Goal: Information Seeking & Learning: Find specific page/section

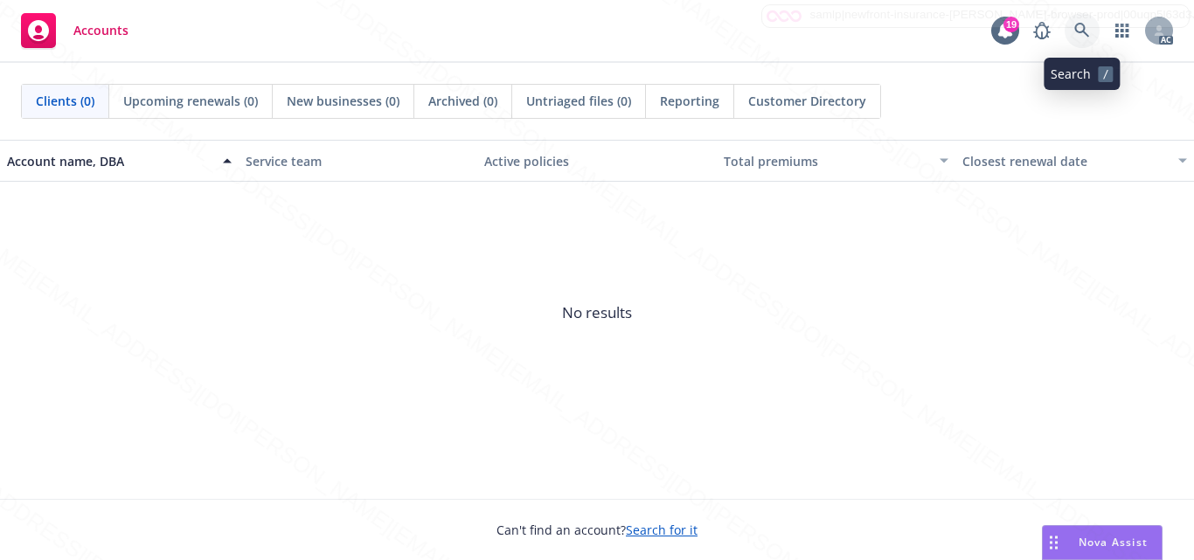
click at [1079, 37] on icon at bounding box center [1083, 31] width 16 height 16
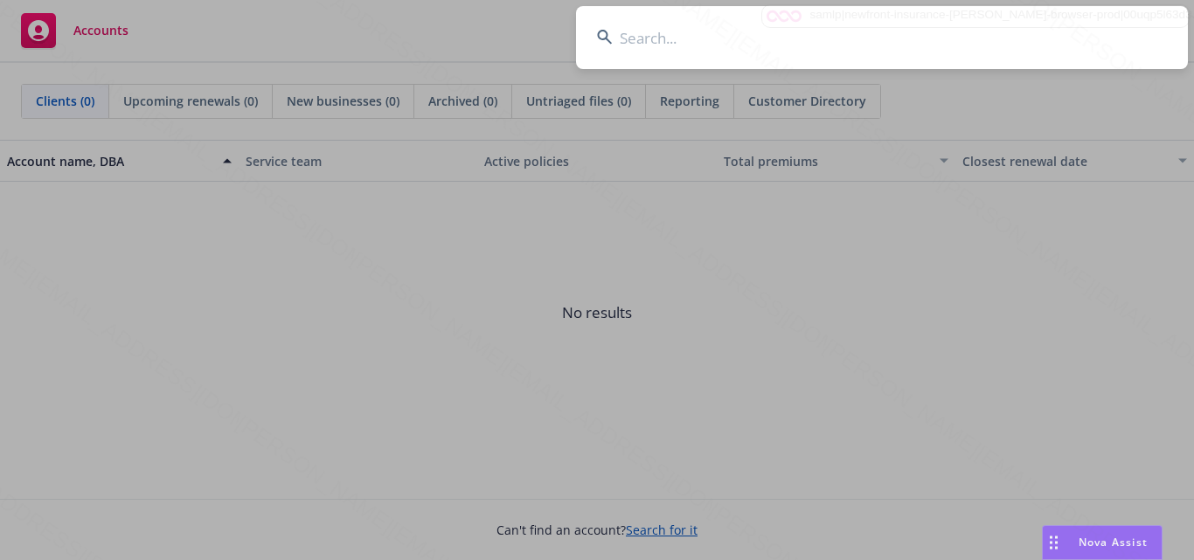
type input "[PERSON_NAME]"
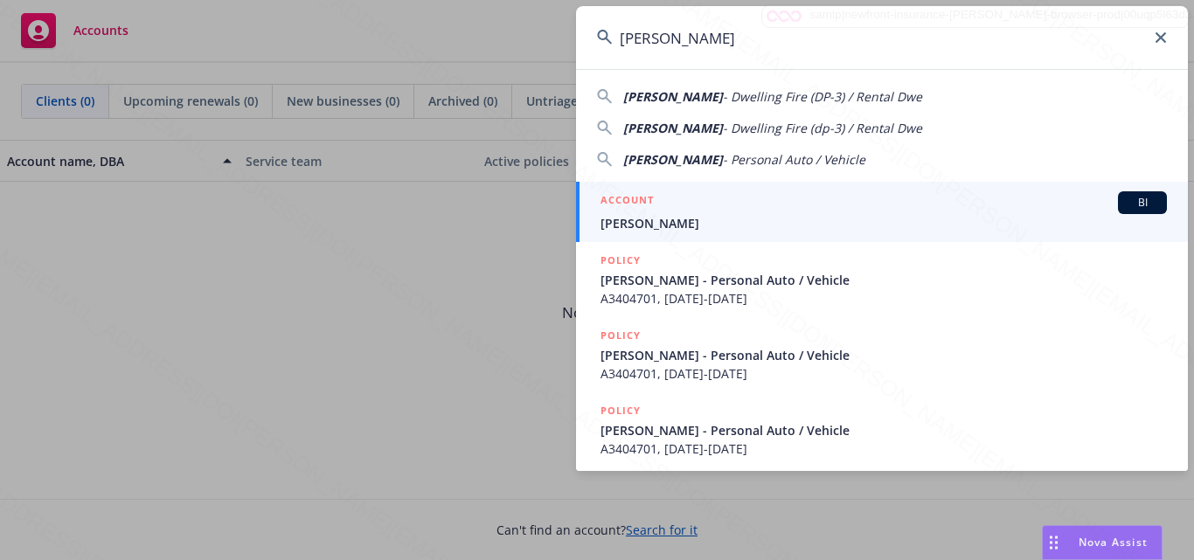
click at [821, 230] on span "[PERSON_NAME]" at bounding box center [884, 223] width 567 height 18
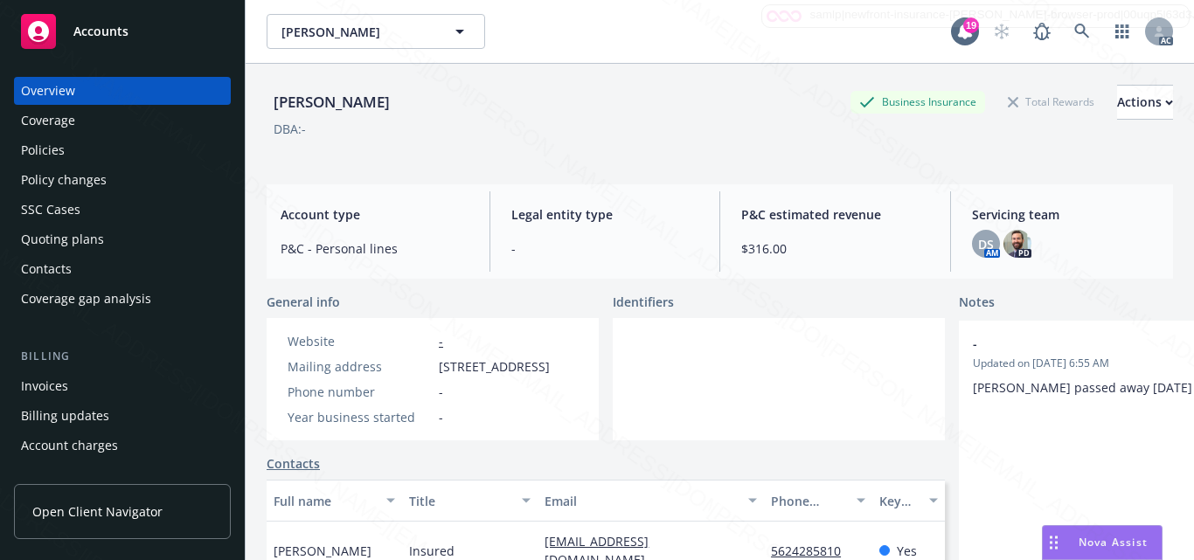
click at [775, 393] on div at bounding box center [779, 379] width 332 height 122
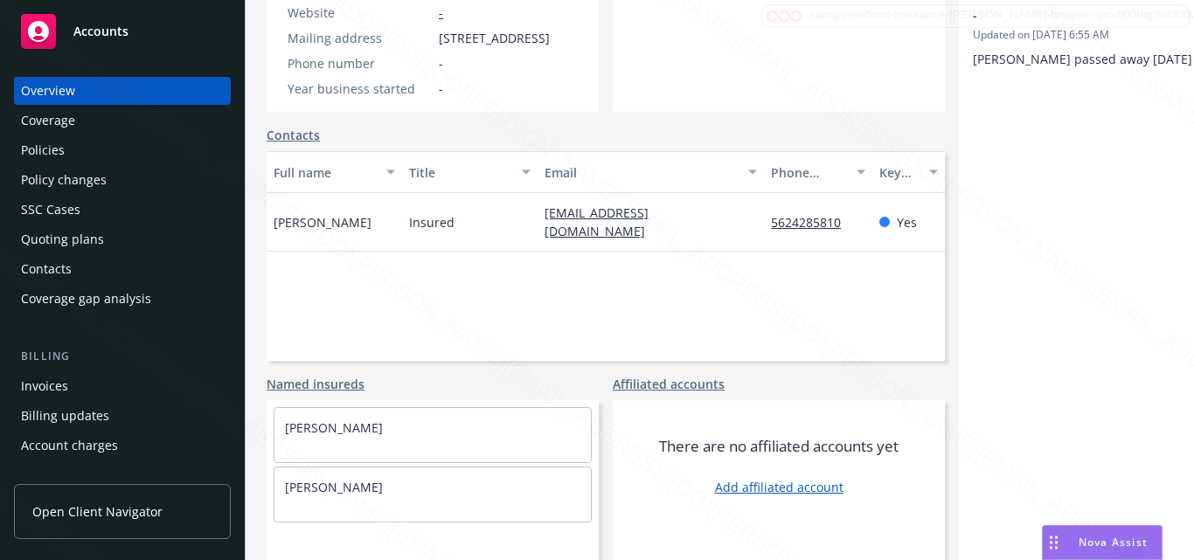
scroll to position [360, 0]
click at [659, 287] on div "Full name Title Email Phone number Key contact [PERSON_NAME] Insured [EMAIL_ADD…" at bounding box center [606, 256] width 679 height 210
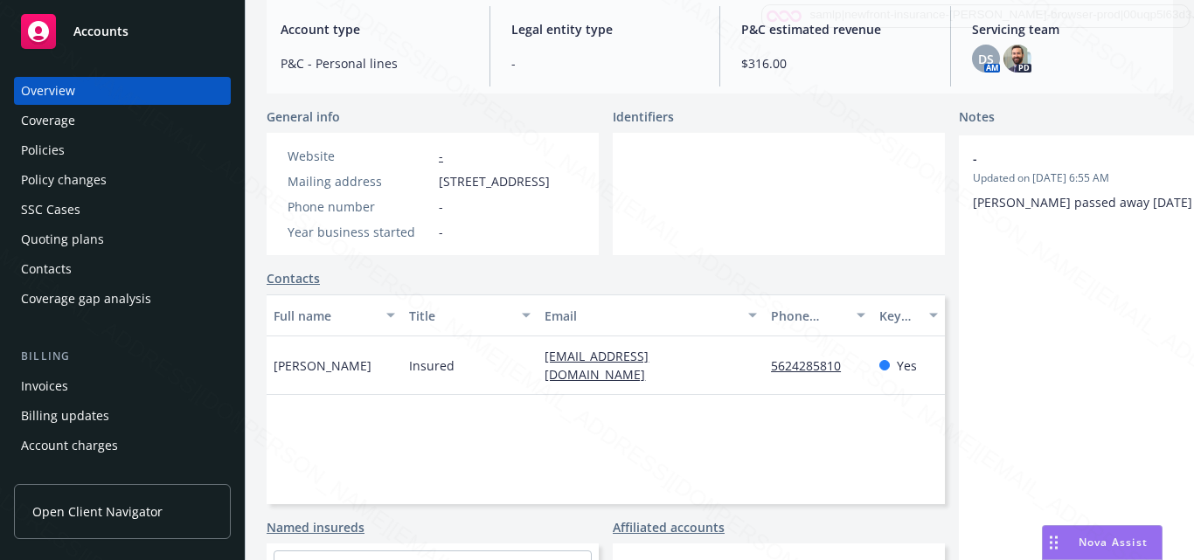
scroll to position [98, 0]
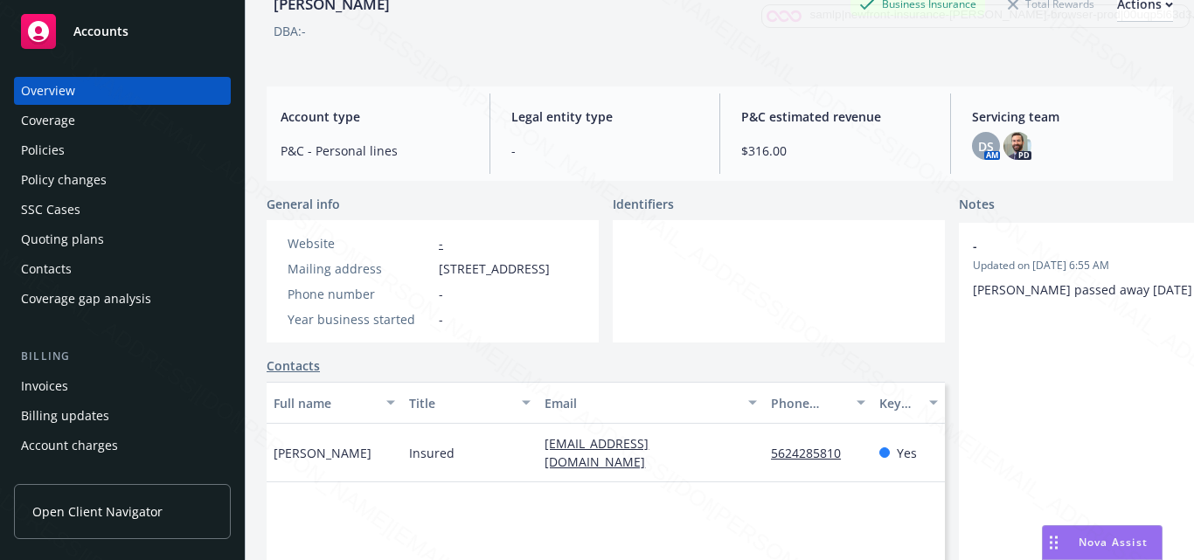
click at [659, 268] on div at bounding box center [779, 281] width 332 height 122
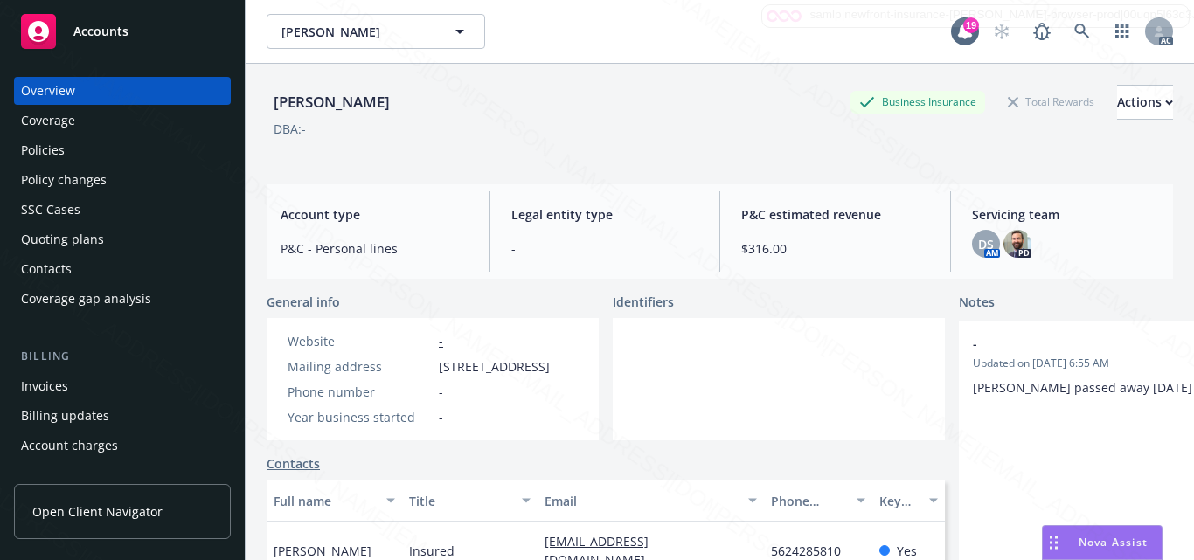
click at [735, 425] on div at bounding box center [779, 379] width 332 height 122
click at [87, 147] on div "Policies" at bounding box center [122, 150] width 203 height 28
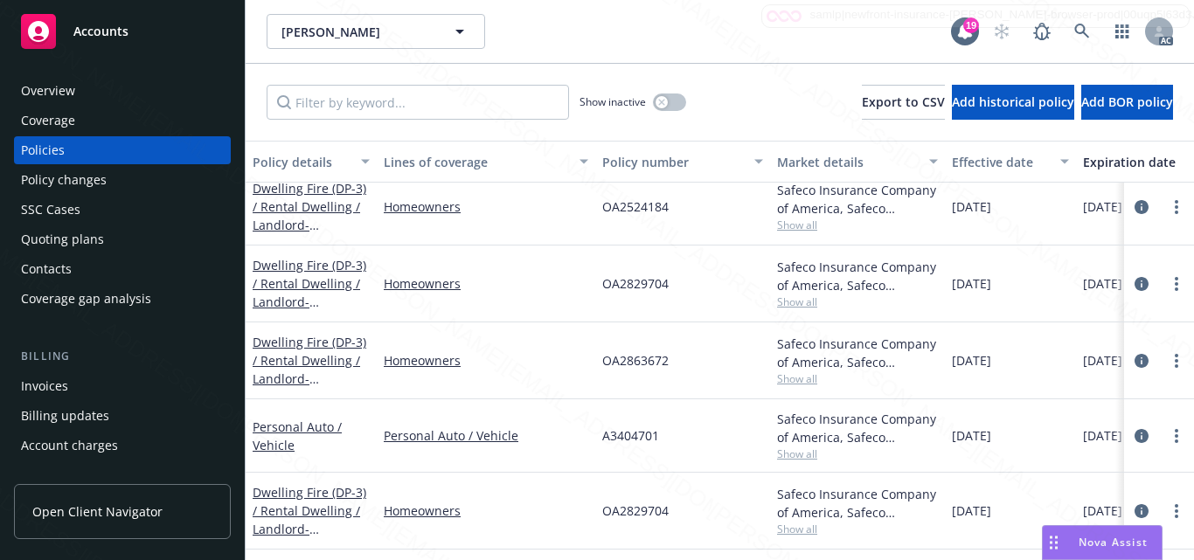
scroll to position [164, 0]
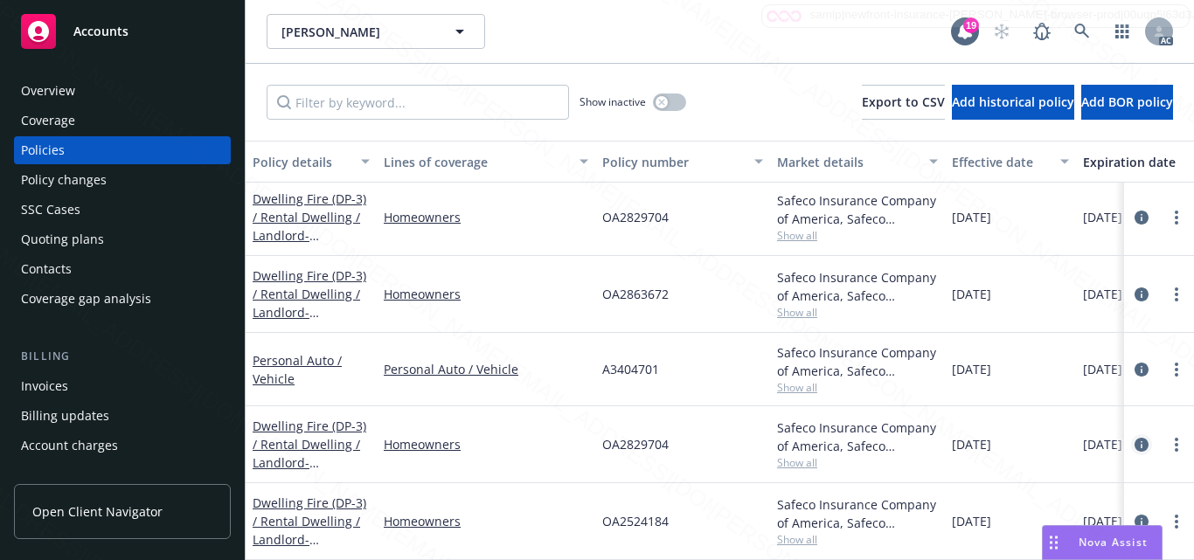
click at [1135, 438] on icon "circleInformation" at bounding box center [1142, 445] width 14 height 14
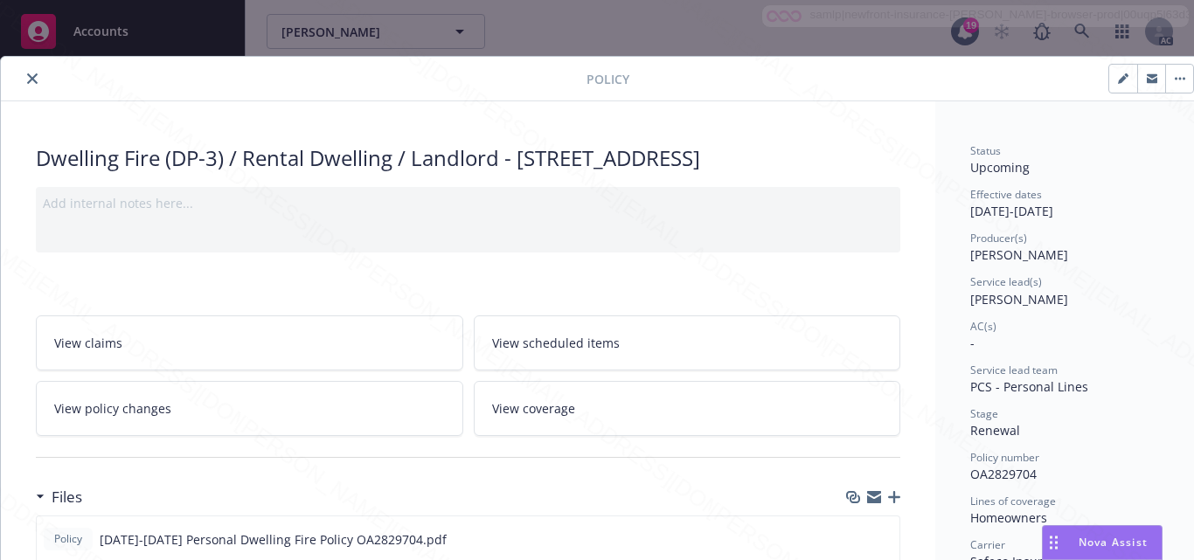
click at [1107, 240] on div "Producer(s)" at bounding box center [1069, 238] width 196 height 15
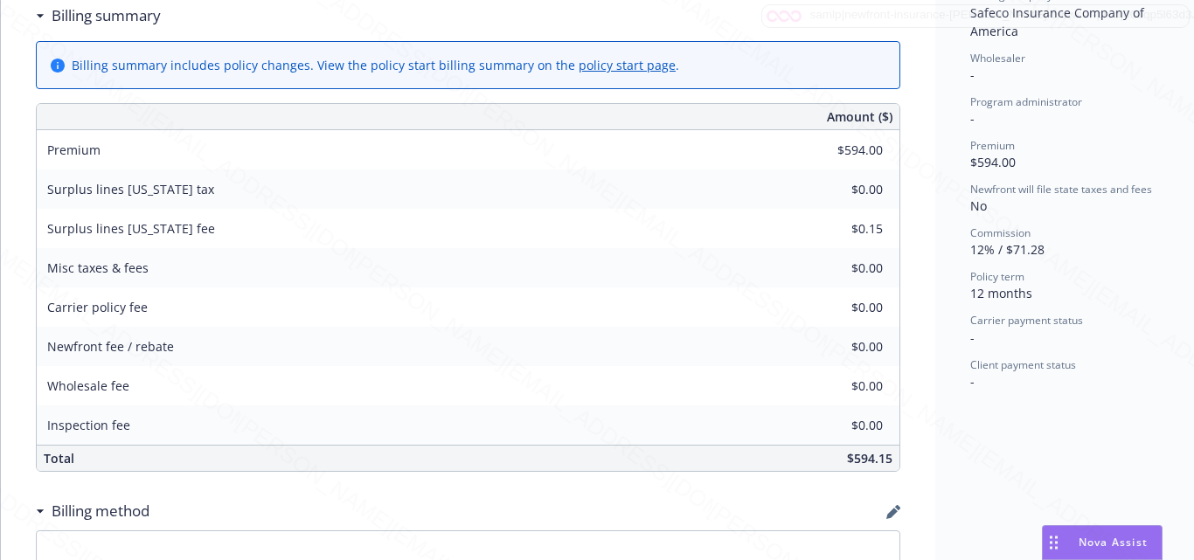
scroll to position [700, 0]
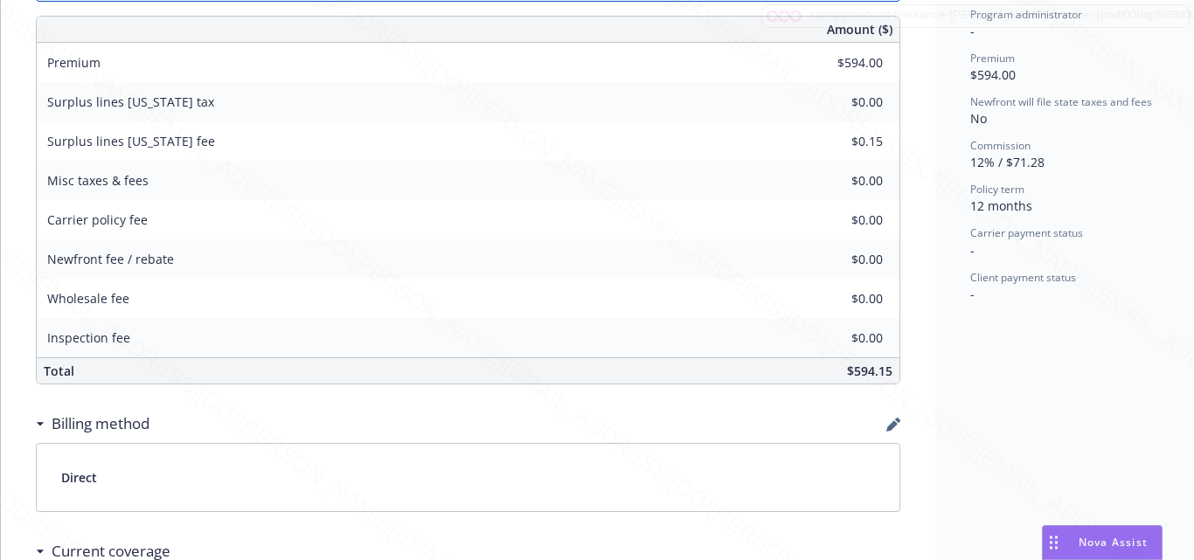
click at [1054, 352] on div "Status Upcoming Effective dates [DATE] - [DATE] Producer(s) [PERSON_NAME] Servi…" at bounding box center [1069, 150] width 266 height 1497
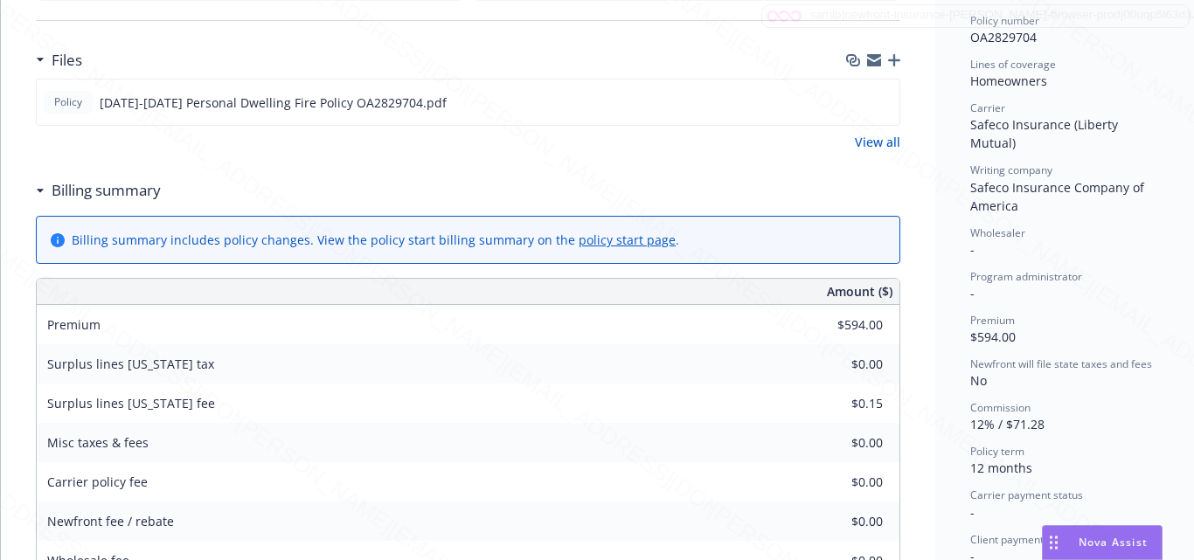
scroll to position [350, 0]
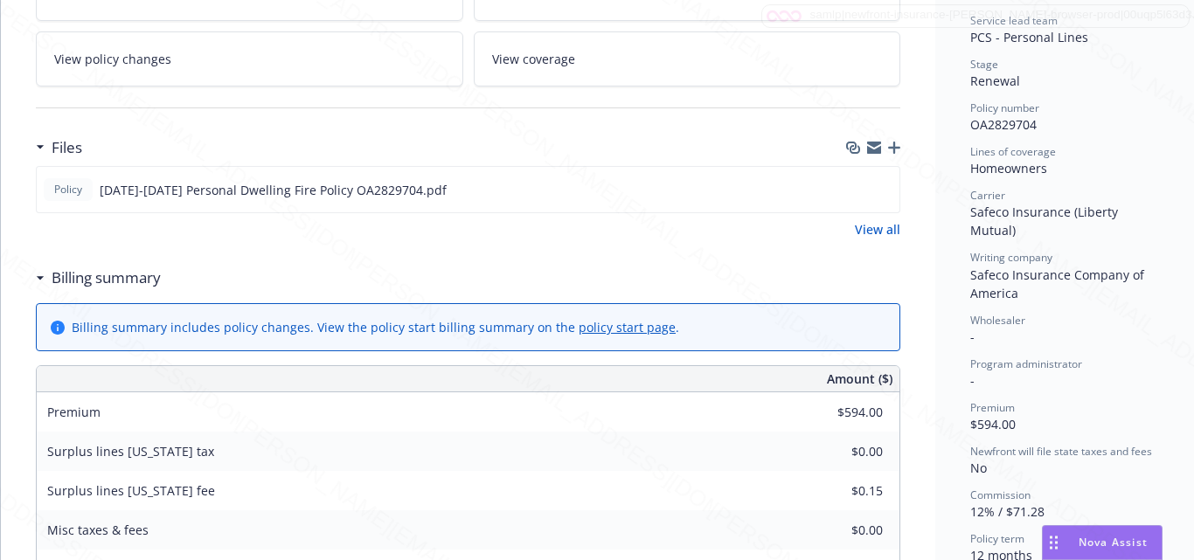
click at [1119, 357] on div "Program administrator" at bounding box center [1069, 364] width 196 height 15
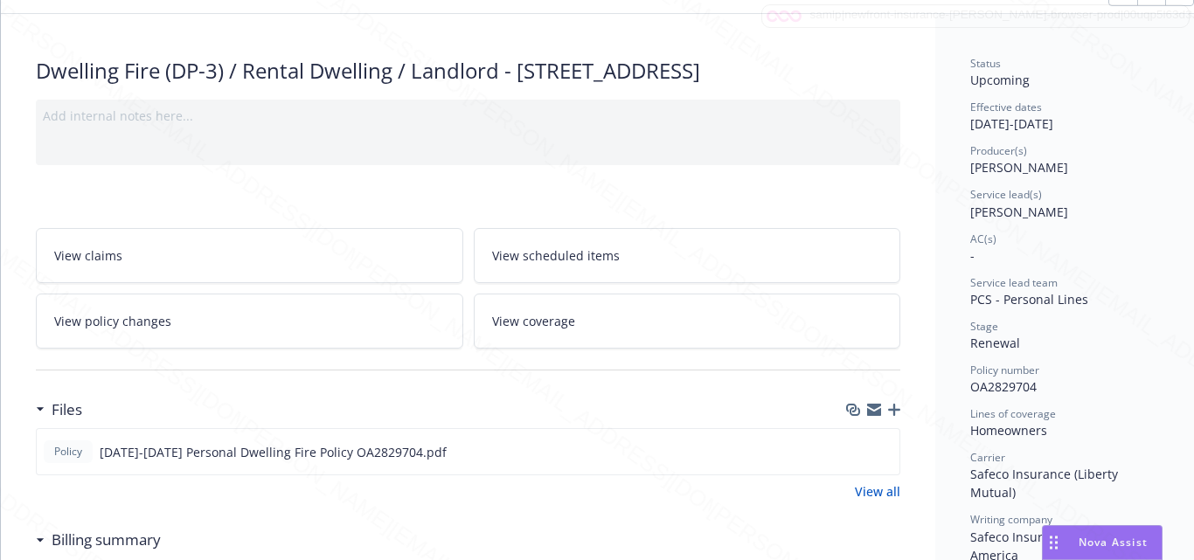
click at [596, 265] on span "View scheduled items" at bounding box center [556, 256] width 128 height 18
click at [560, 338] on link "View coverage" at bounding box center [688, 321] width 428 height 55
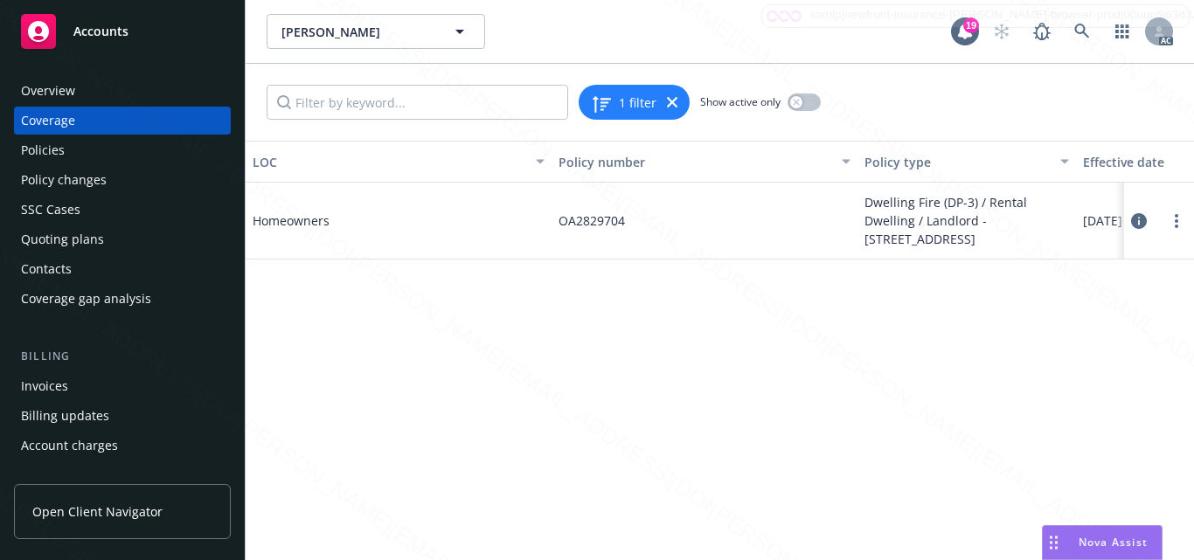
click at [1143, 223] on icon at bounding box center [1139, 221] width 16 height 16
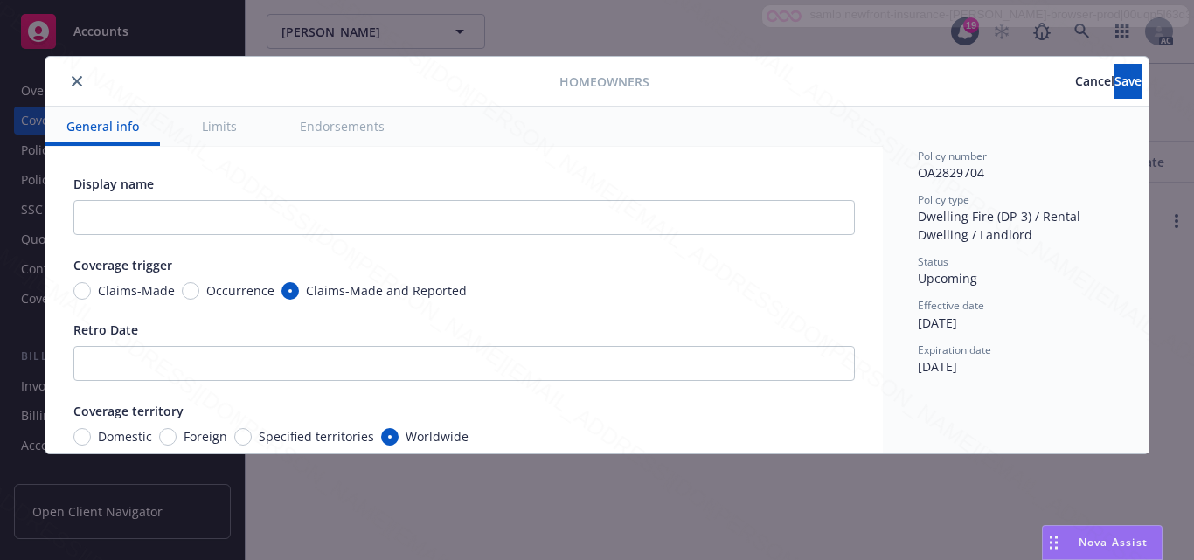
radio input "true"
click at [215, 137] on button "Limits" at bounding box center [219, 126] width 77 height 39
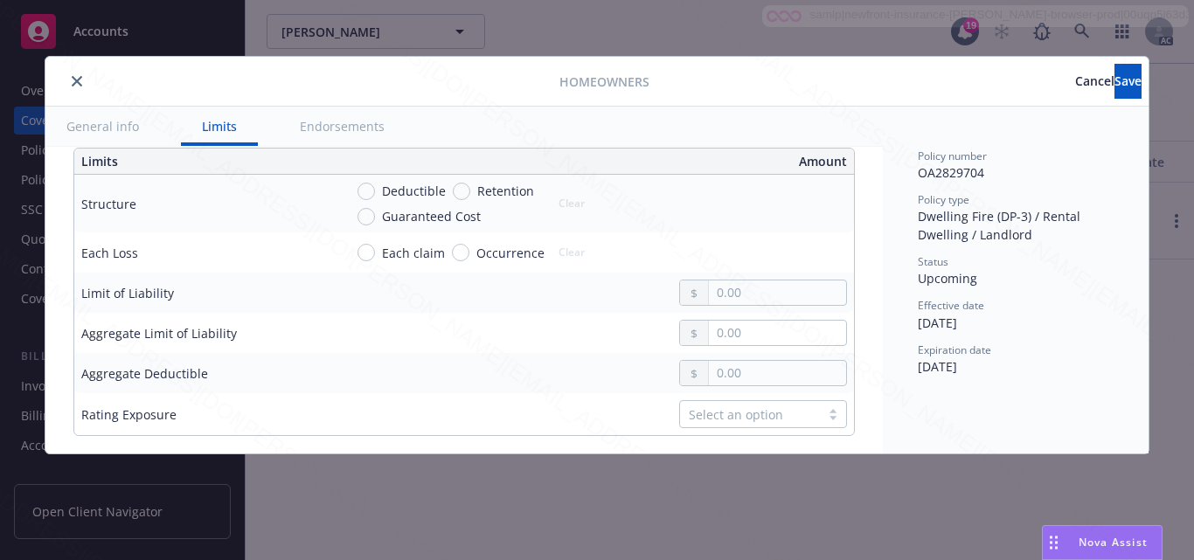
scroll to position [481, 0]
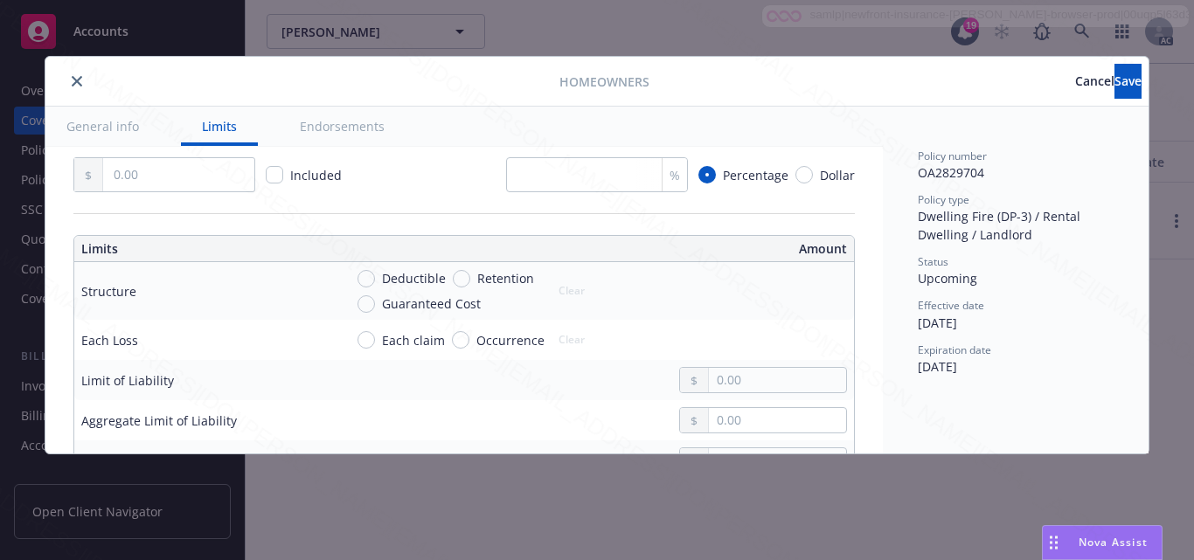
click at [352, 133] on button "Endorsements" at bounding box center [342, 126] width 127 height 39
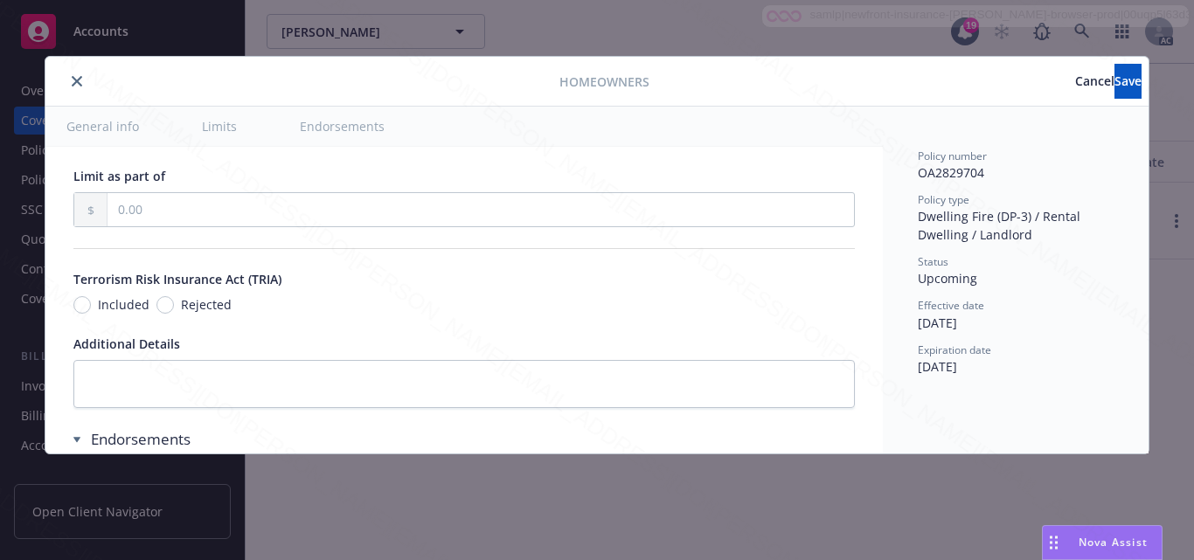
scroll to position [1079, 0]
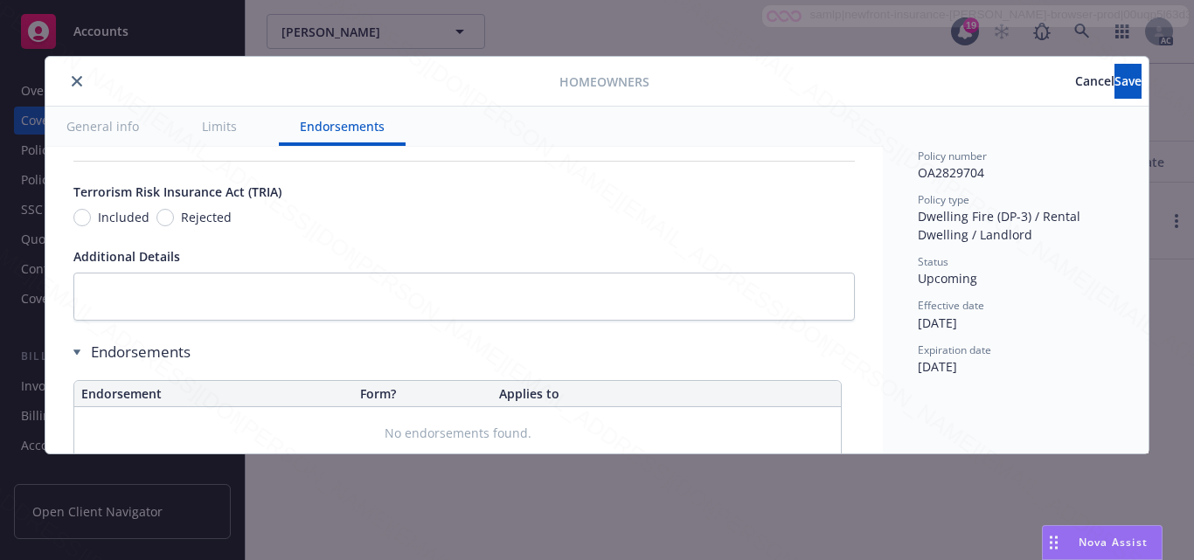
click at [1073, 316] on div "Effective date [DATE]" at bounding box center [1016, 314] width 196 height 33
click at [1076, 84] on span "Cancel" at bounding box center [1095, 81] width 39 height 17
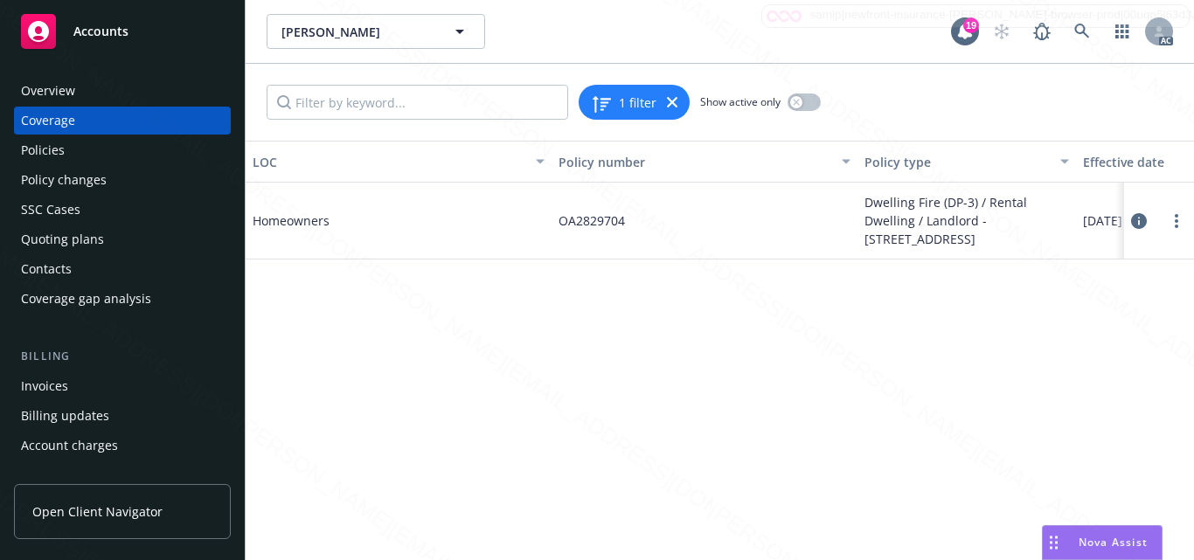
click at [68, 88] on div "Overview" at bounding box center [48, 91] width 54 height 28
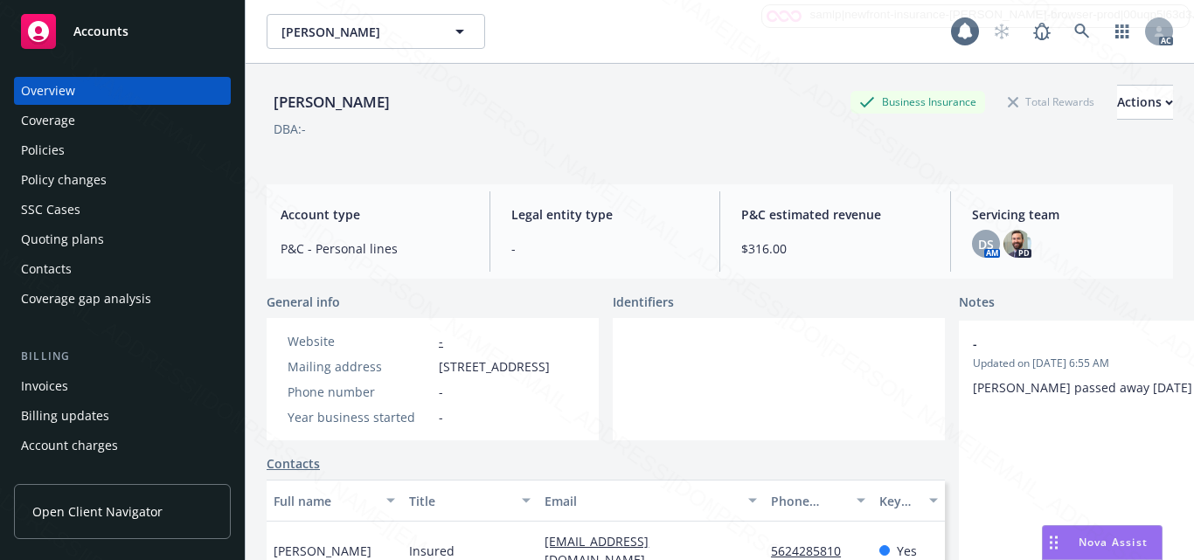
click at [138, 32] on div "Accounts" at bounding box center [122, 31] width 203 height 35
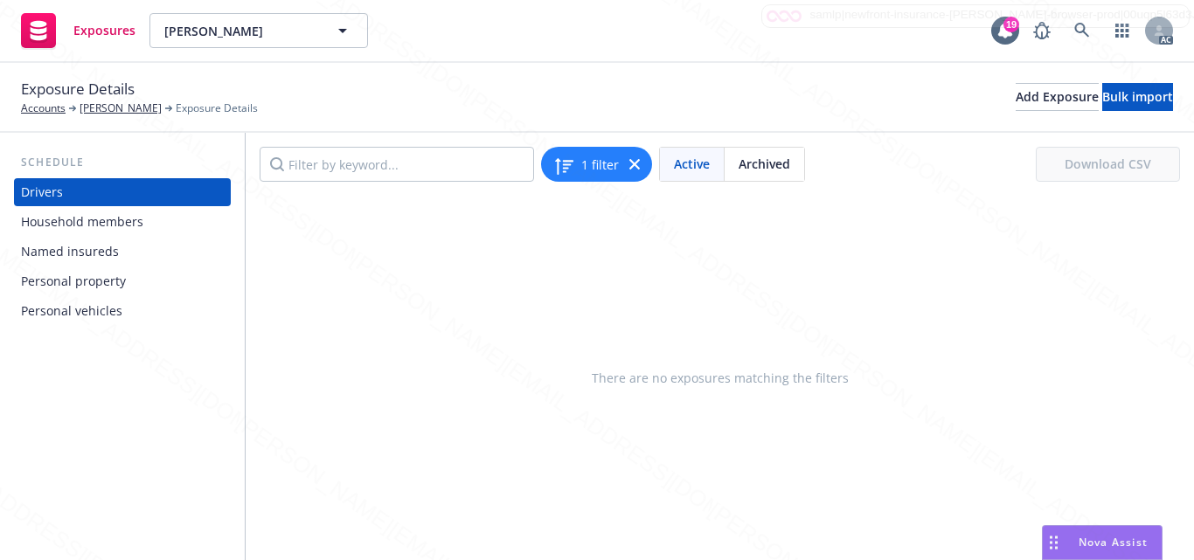
click at [74, 221] on div "Household members" at bounding box center [82, 222] width 122 height 28
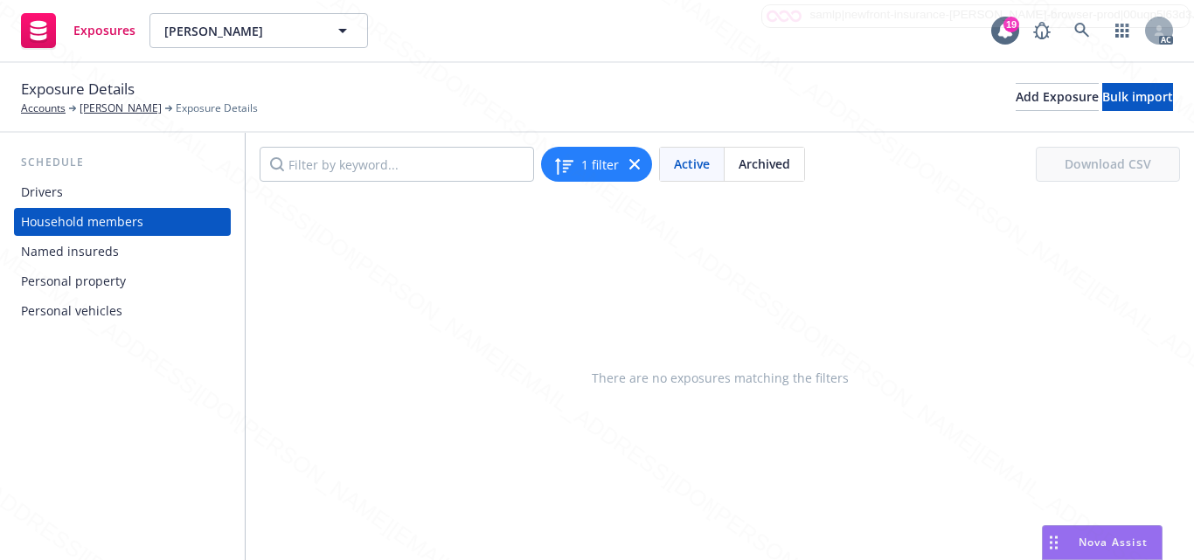
click at [60, 257] on div "Named insureds" at bounding box center [70, 252] width 98 height 28
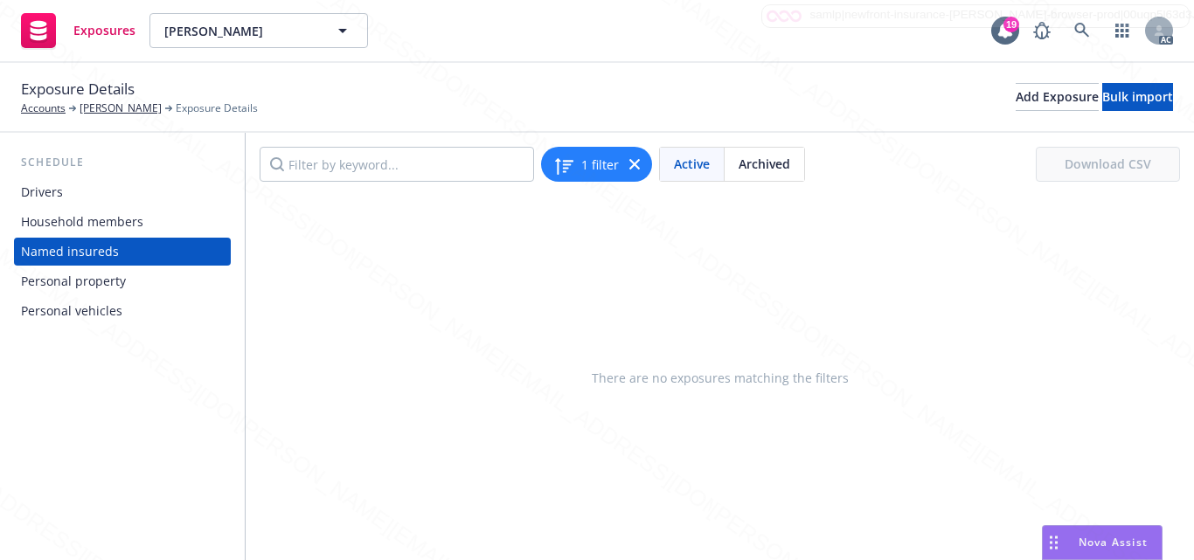
click at [65, 279] on div "Personal property" at bounding box center [73, 282] width 105 height 28
